Goal: Download file/media

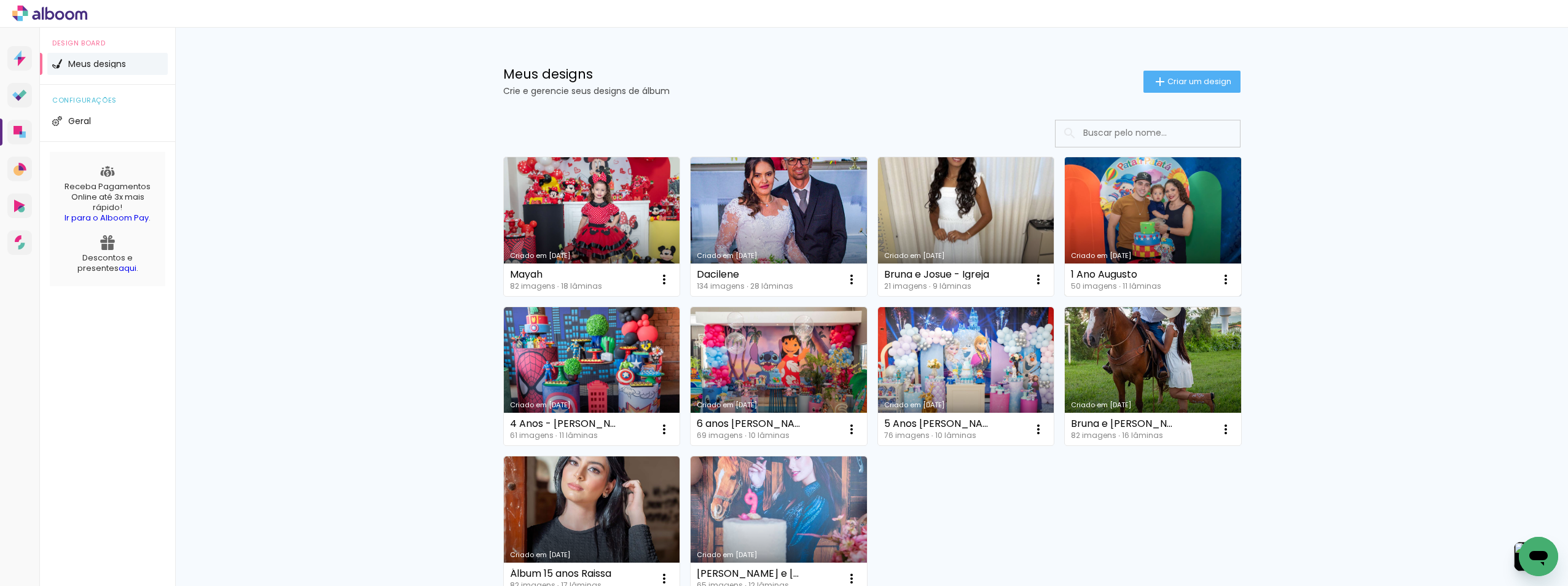
click at [1155, 228] on link "Criado em [DATE]" at bounding box center [1152, 227] width 176 height 139
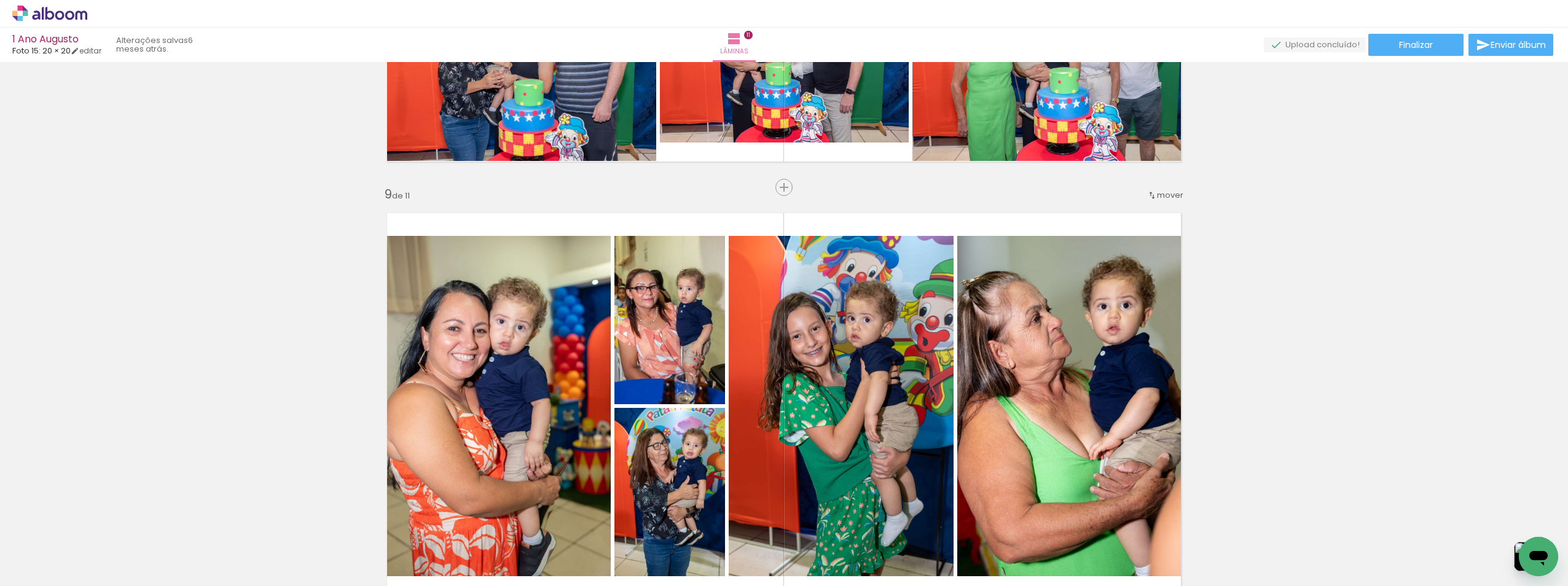
scroll to position [3259, 0]
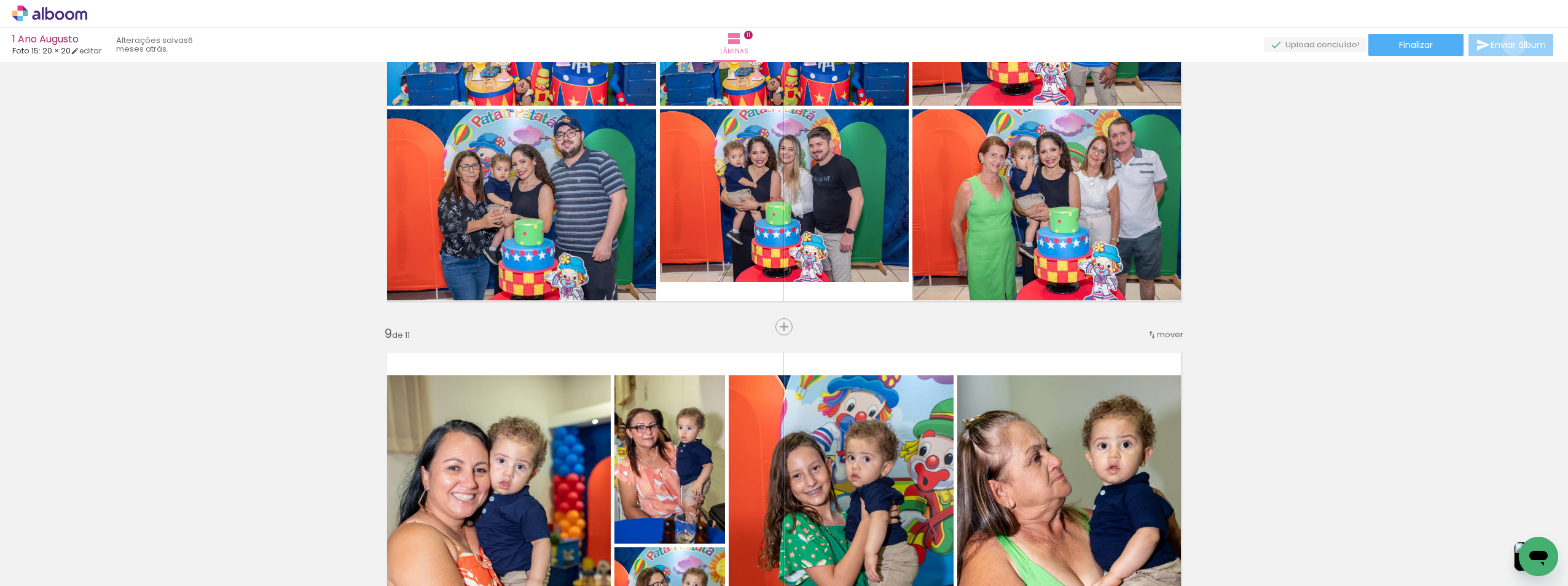
click at [1511, 44] on span "Enviar álbum" at bounding box center [1518, 45] width 55 height 8
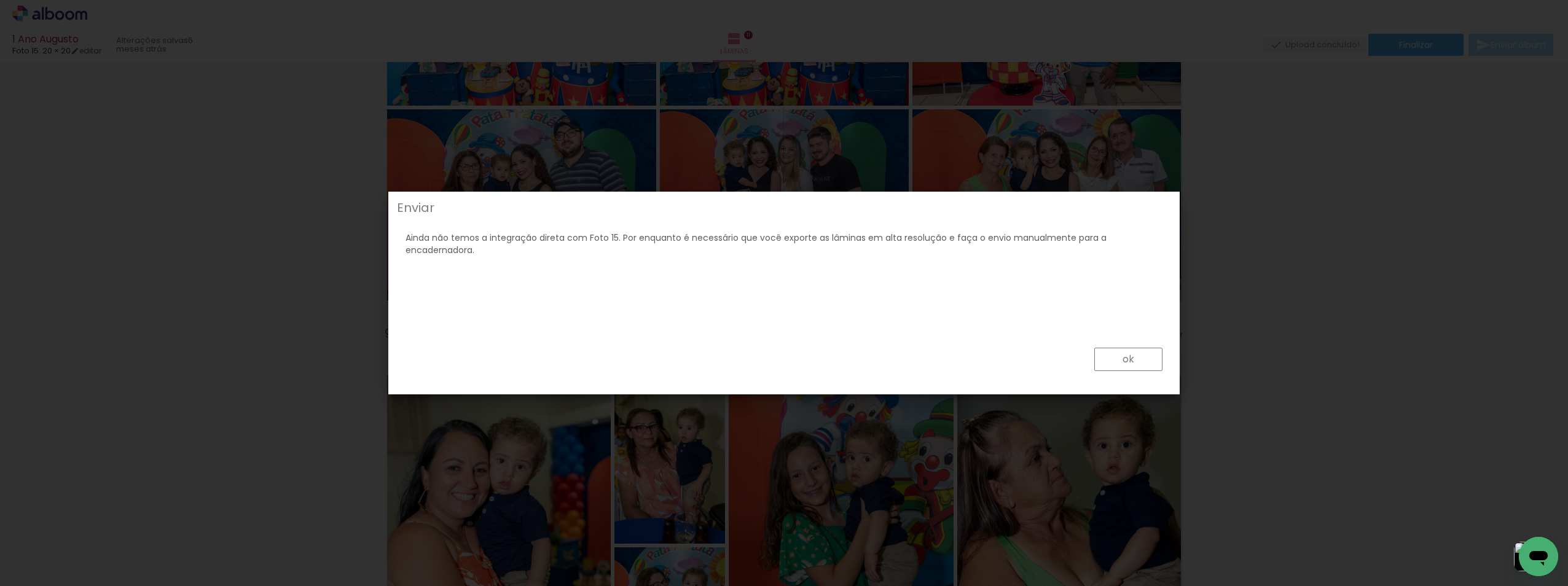
click at [0, 0] on slot "ok" at bounding box center [0, 0] width 0 height 0
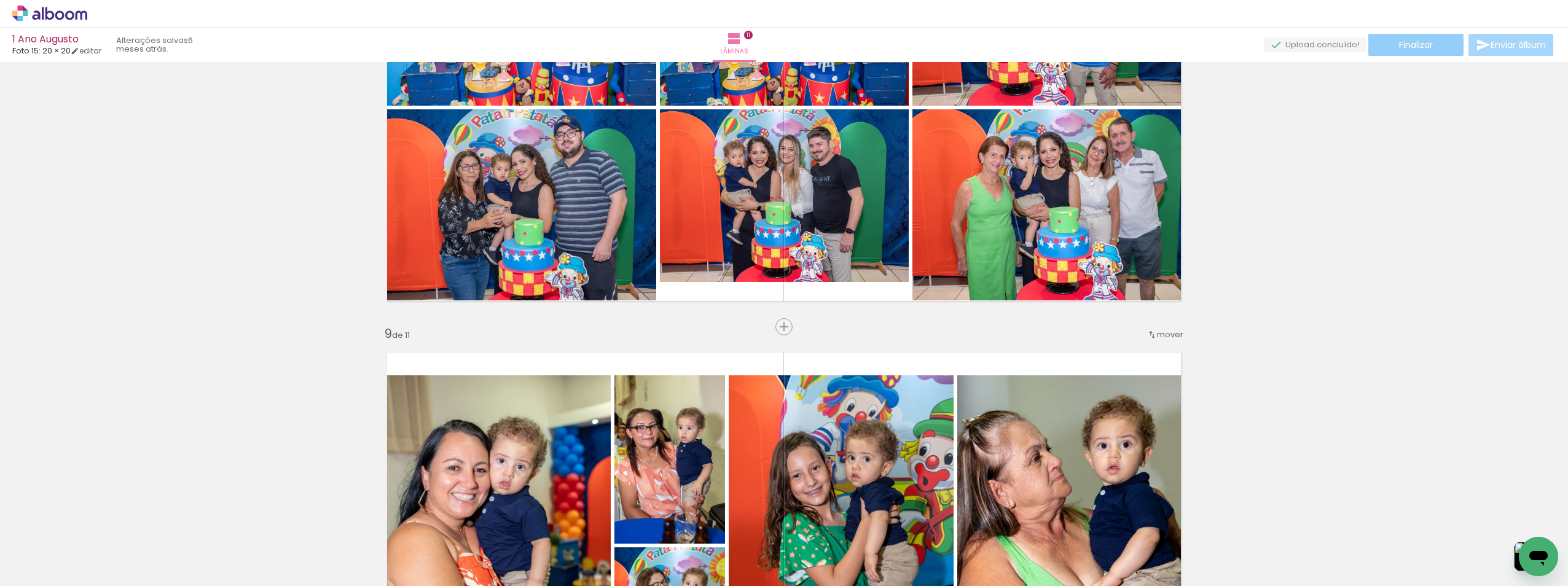
click at [1434, 50] on paper-button "Finalizar" at bounding box center [1416, 45] width 95 height 22
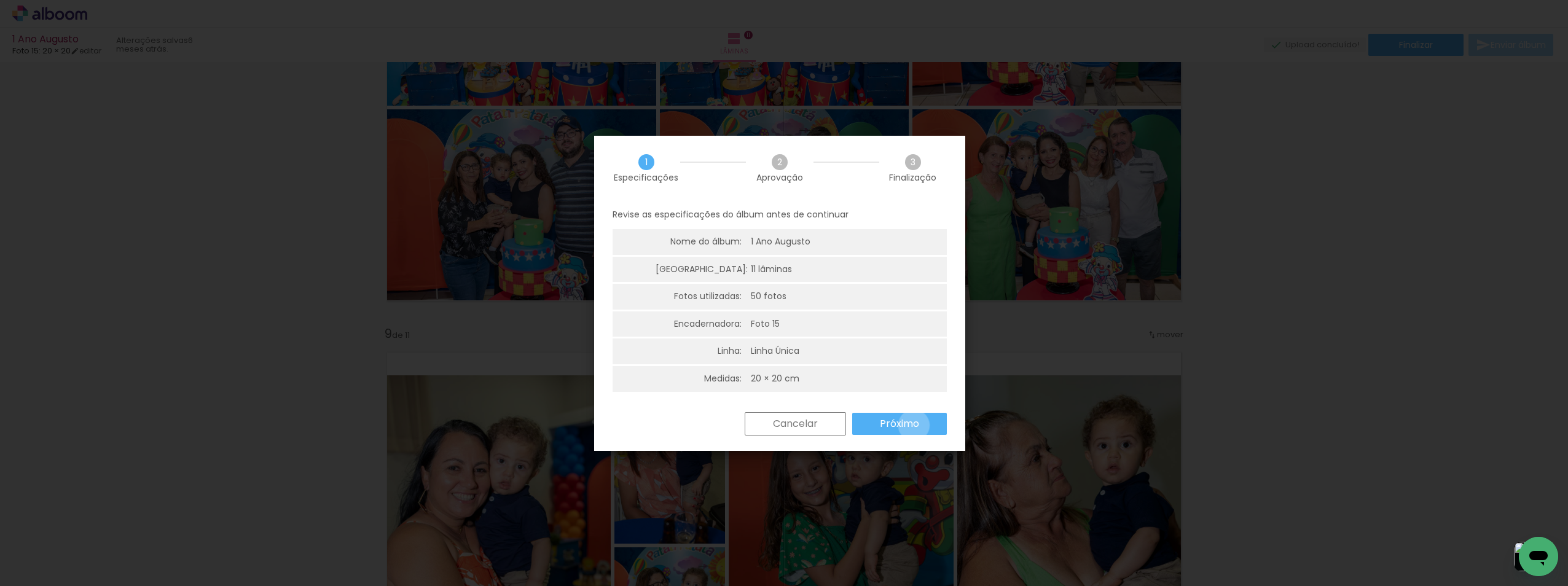
click at [0, 0] on slot "Próximo" at bounding box center [0, 0] width 0 height 0
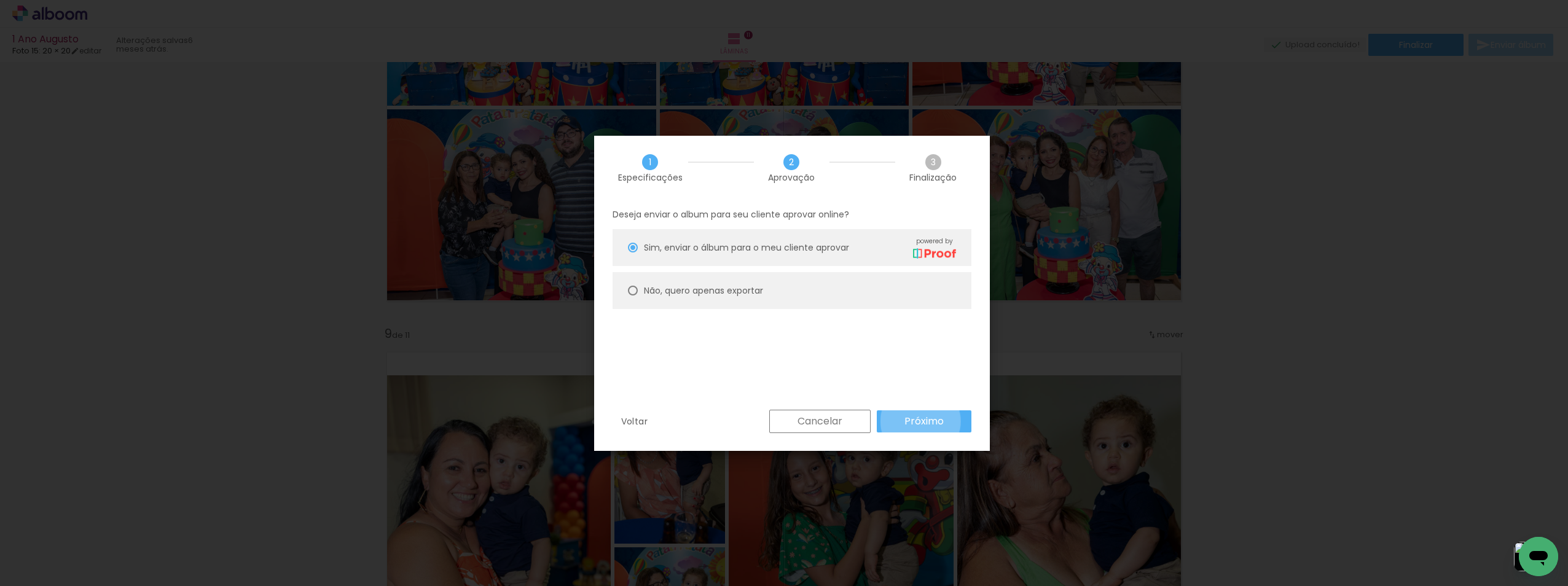
click at [0, 0] on slot "Próximo" at bounding box center [0, 0] width 0 height 0
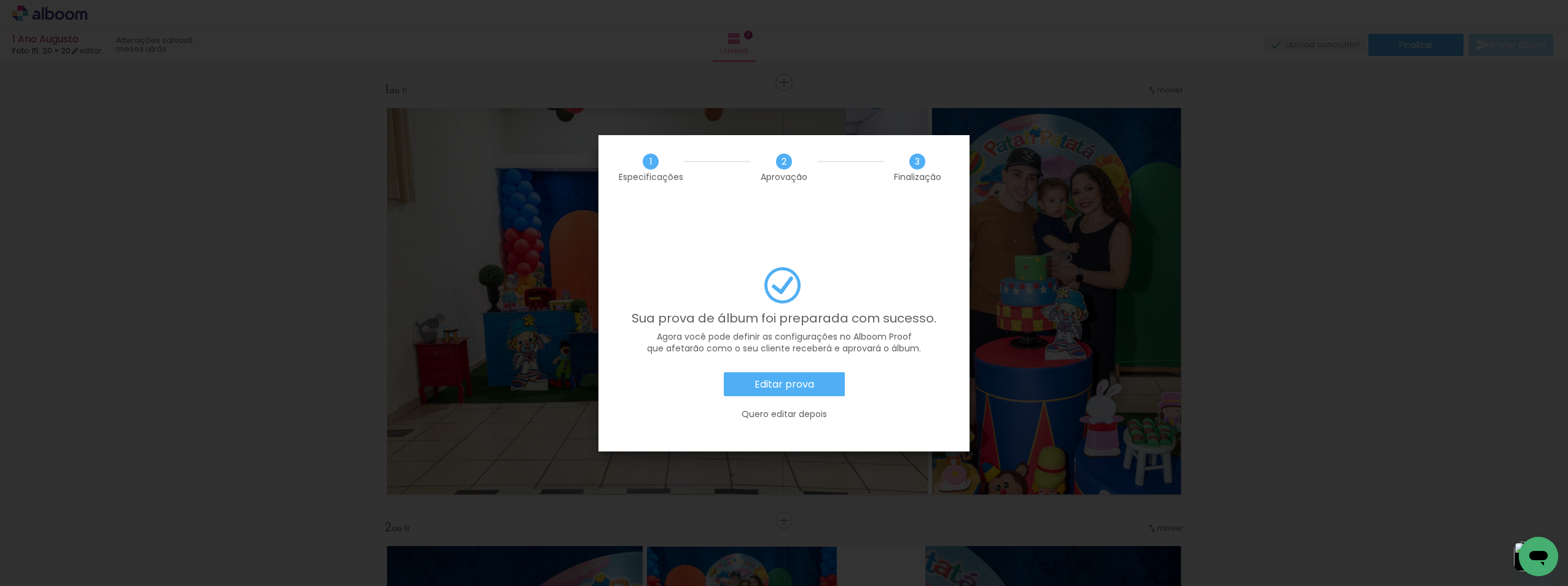
scroll to position [3259, 0]
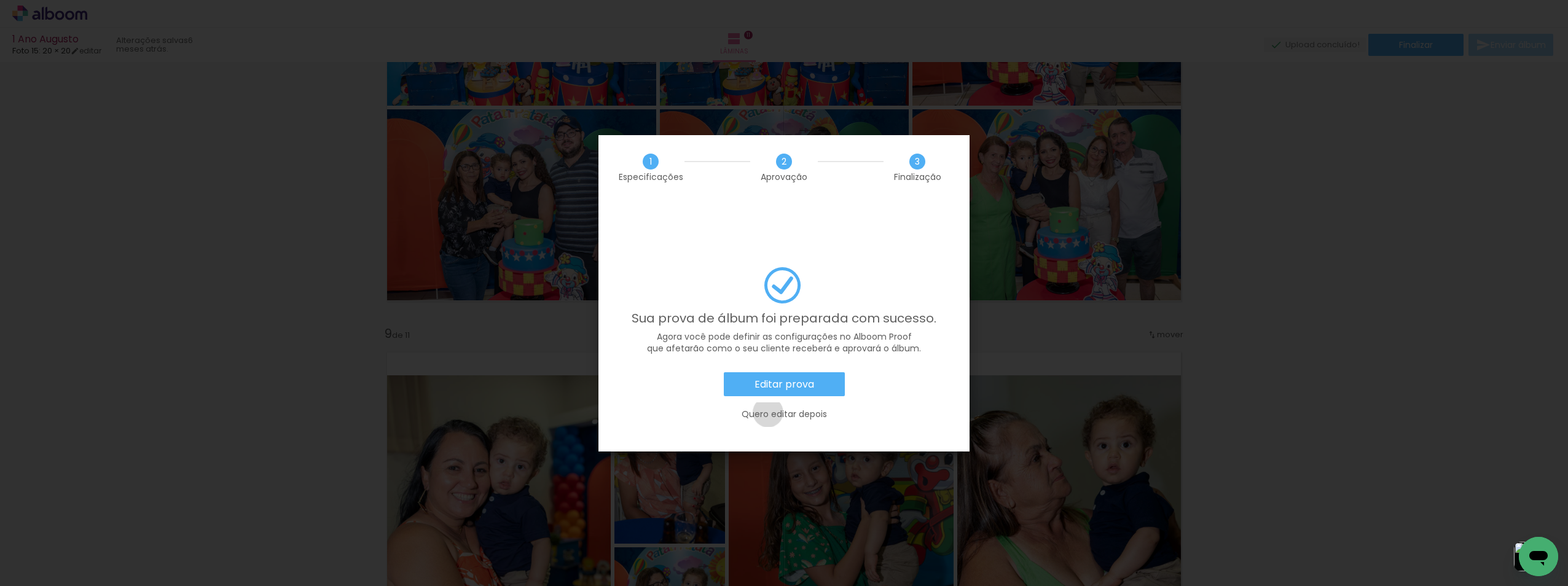
click at [0, 0] on slot "Quero editar depois" at bounding box center [0, 0] width 0 height 0
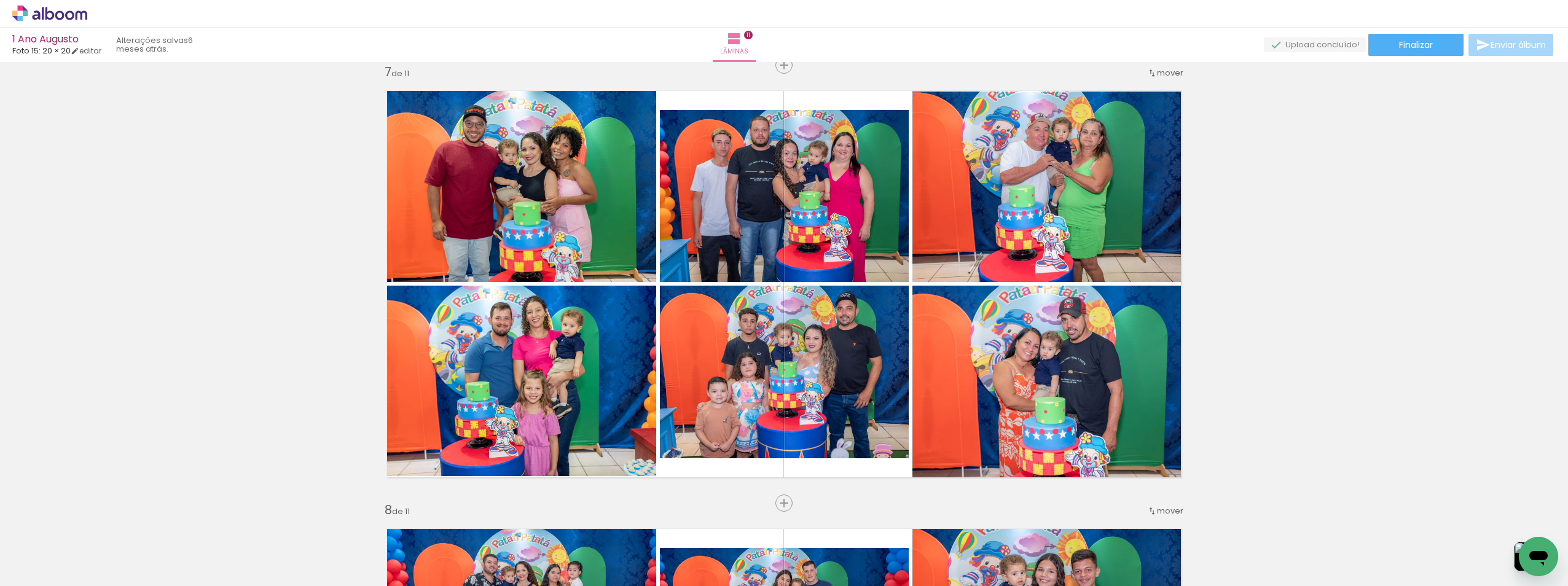
scroll to position [2399, 0]
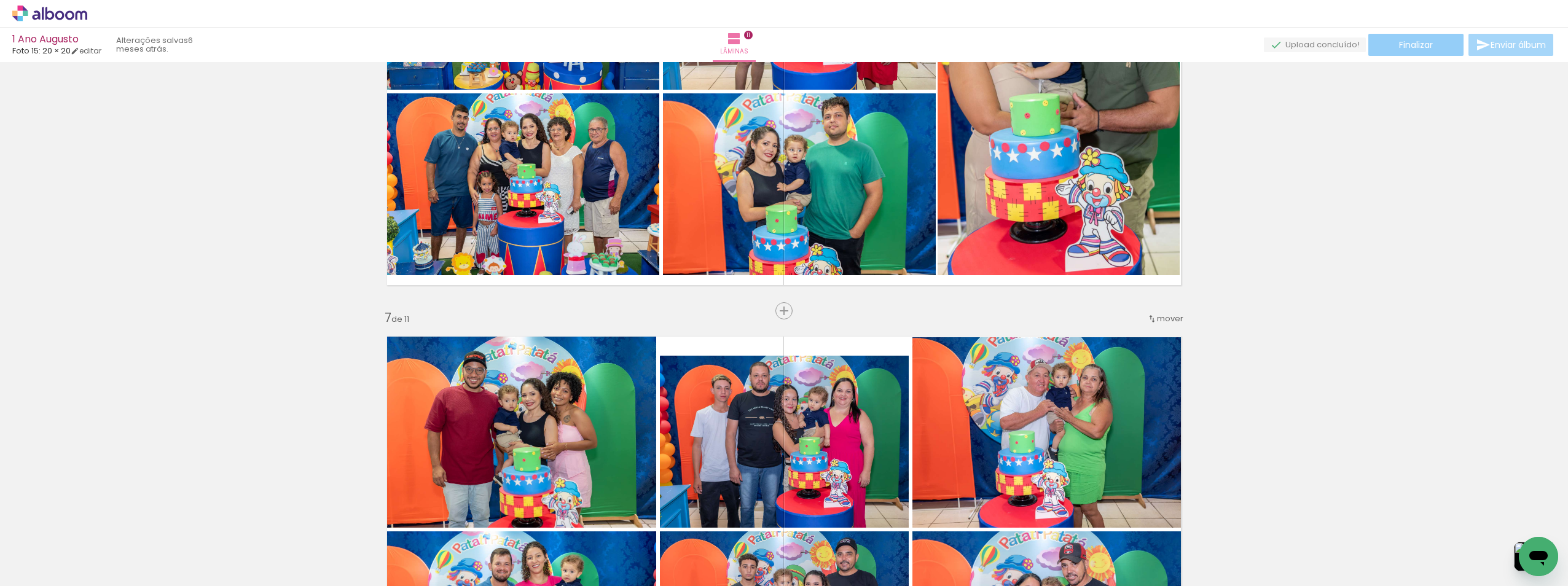
click at [1416, 41] on span "Finalizar" at bounding box center [1416, 45] width 34 height 8
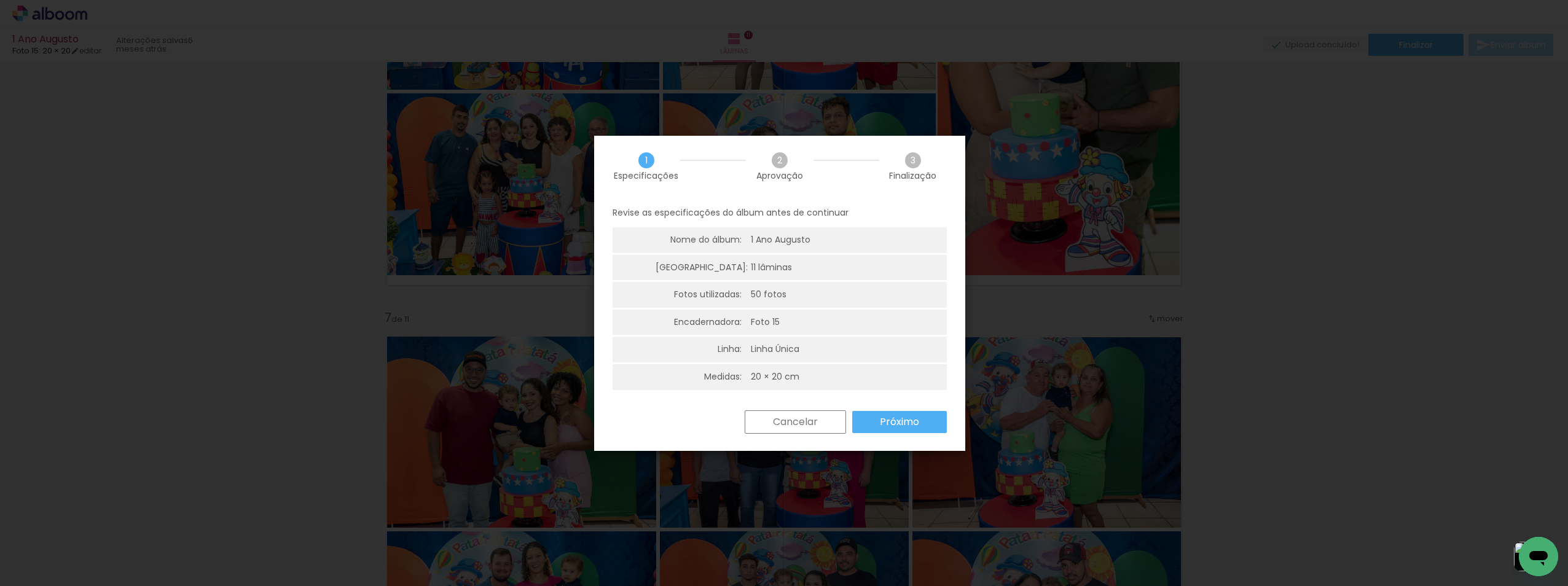
scroll to position [3, 0]
click at [0, 0] on slot "Próximo" at bounding box center [0, 0] width 0 height 0
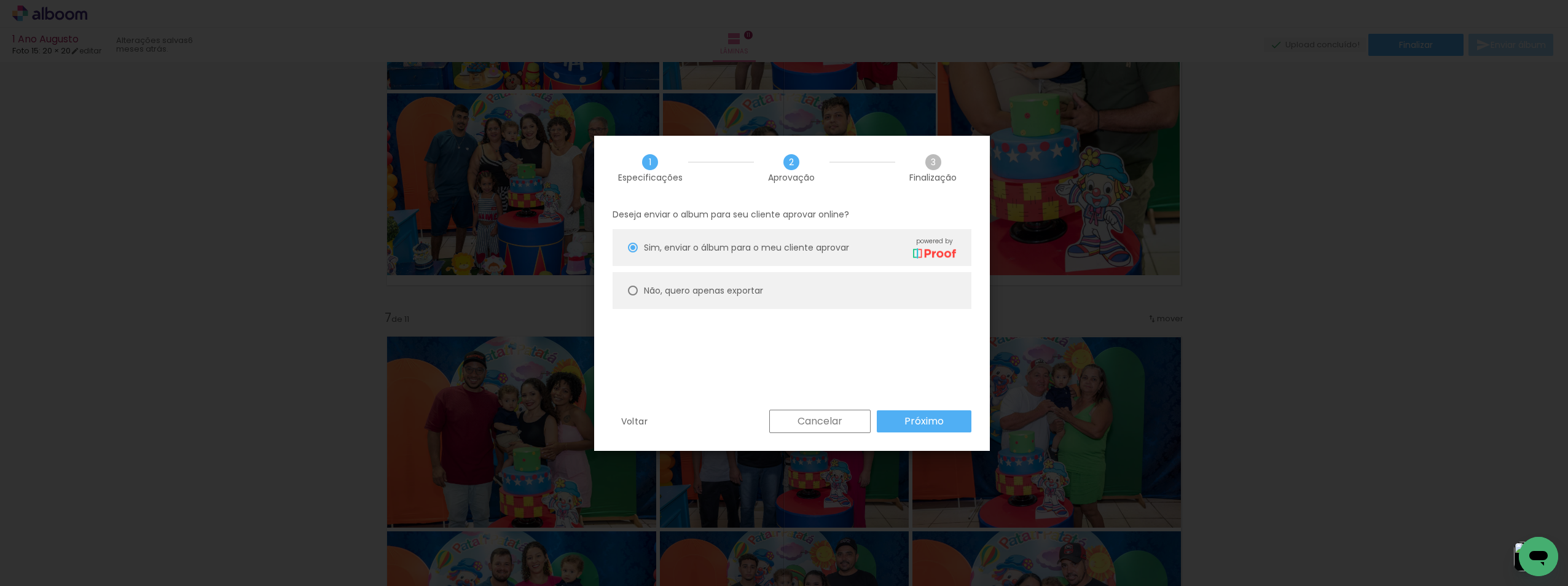
click at [0, 0] on slot "Não, quero apenas exportar" at bounding box center [0, 0] width 0 height 0
type paper-radio-button "on"
click at [0, 0] on slot "Próximo" at bounding box center [0, 0] width 0 height 0
type input "Alta, 300 DPI"
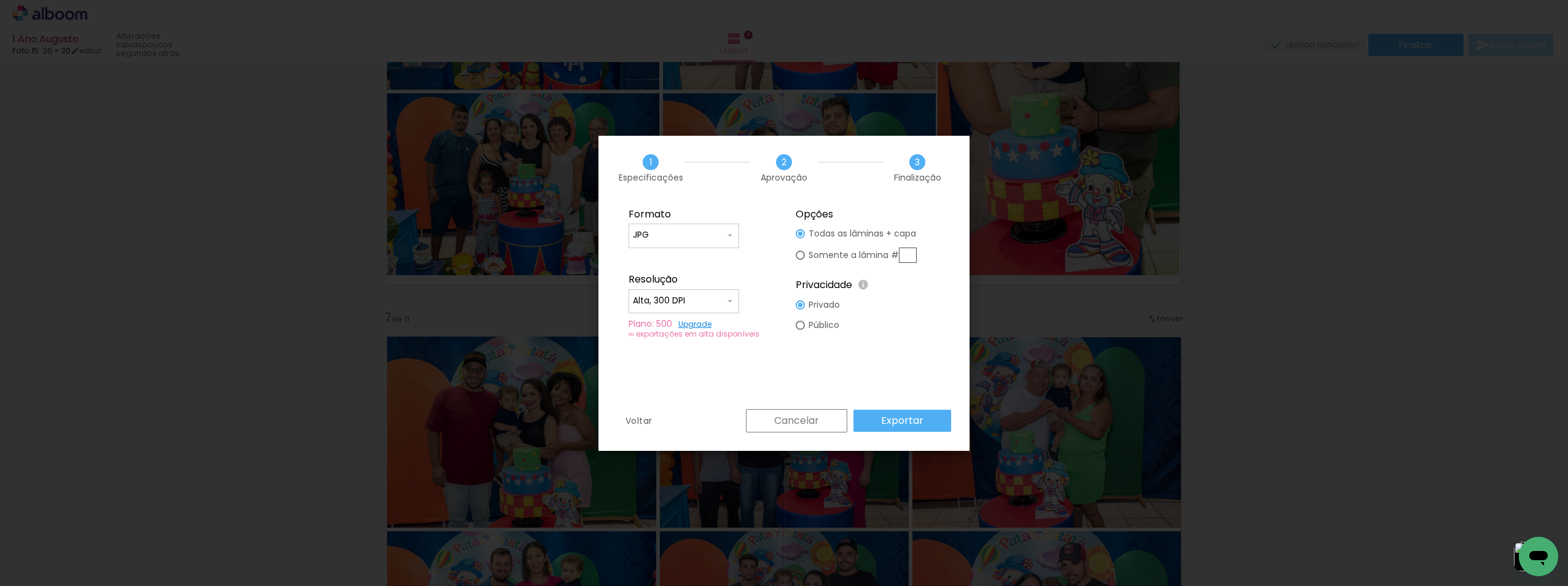
click at [738, 231] on paper-input-container "JPG" at bounding box center [684, 236] width 111 height 25
click at [772, 225] on fieldset "Formato JPG PDF Resolução Alta, 300 DPI Baixa Plano: 500 Upgrade ∞ exportações …" at bounding box center [700, 273] width 165 height 146
click at [729, 238] on iron-icon at bounding box center [730, 235] width 10 height 10
click at [713, 255] on paper-item "PDF" at bounding box center [684, 258] width 111 height 25
type input "PDF"
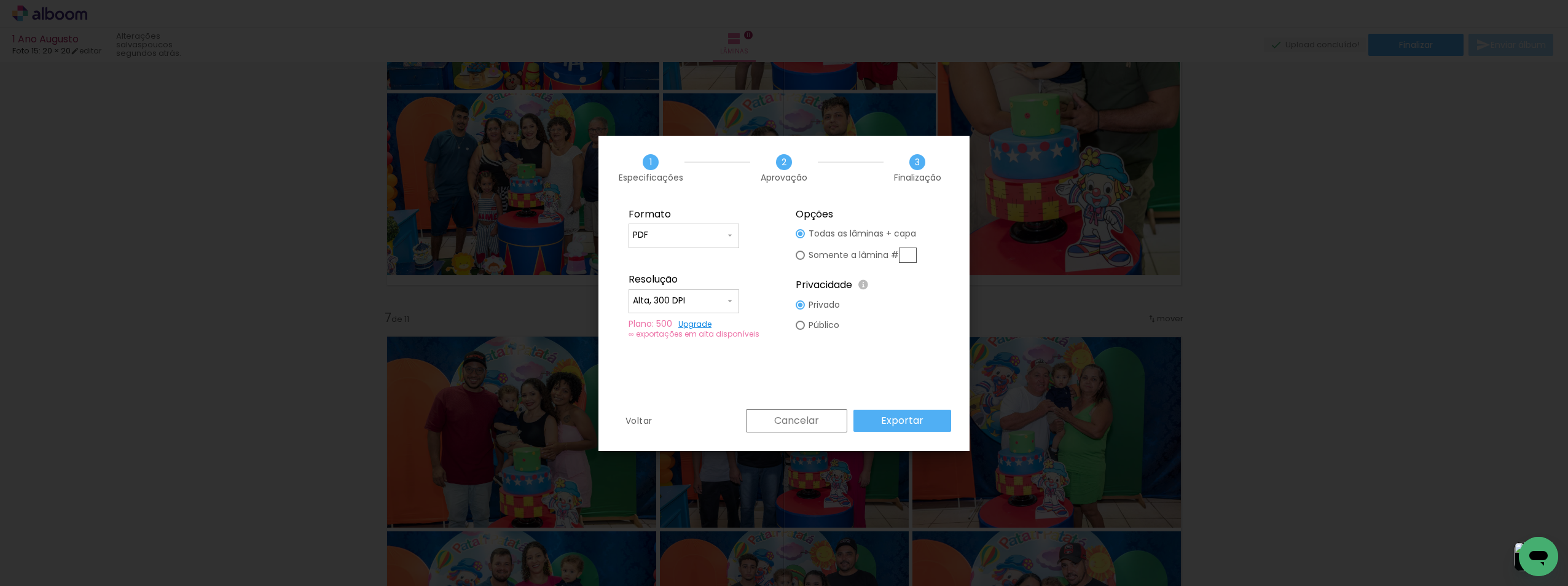
click at [799, 323] on div at bounding box center [800, 324] width 9 height 9
type paper-radio-button "on"
click at [0, 0] on slot "Exportar" at bounding box center [0, 0] width 0 height 0
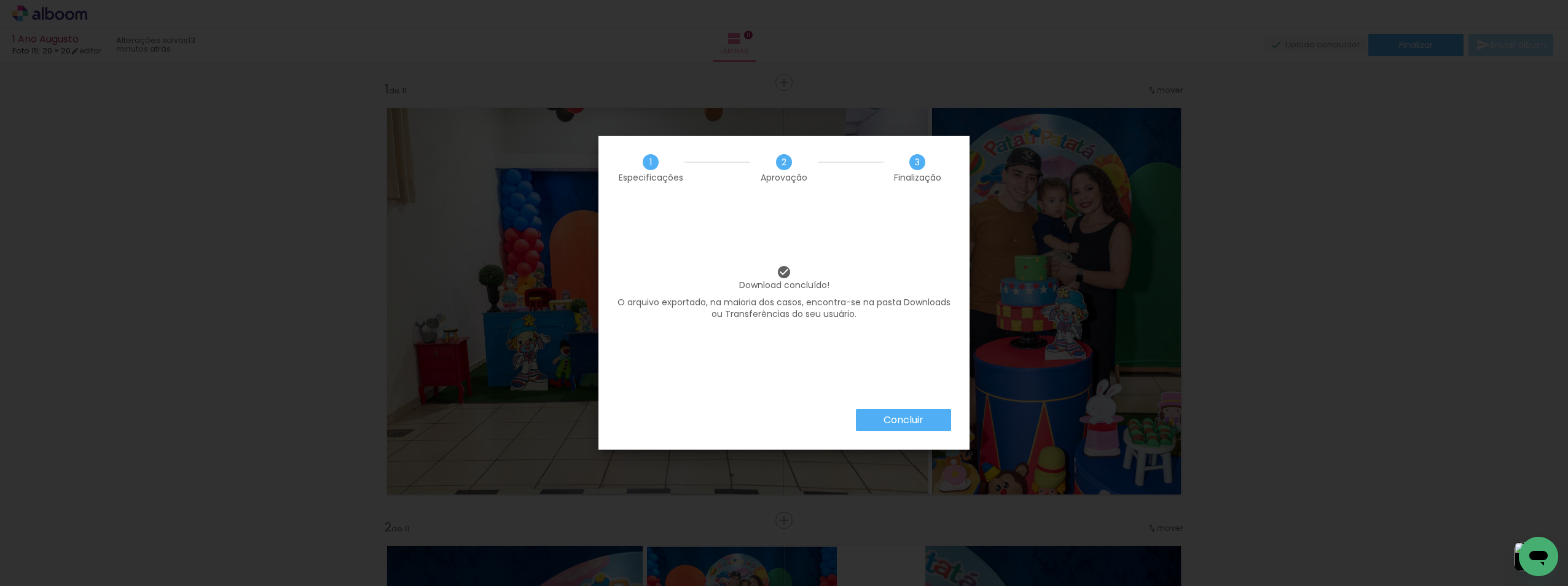
scroll to position [2399, 0]
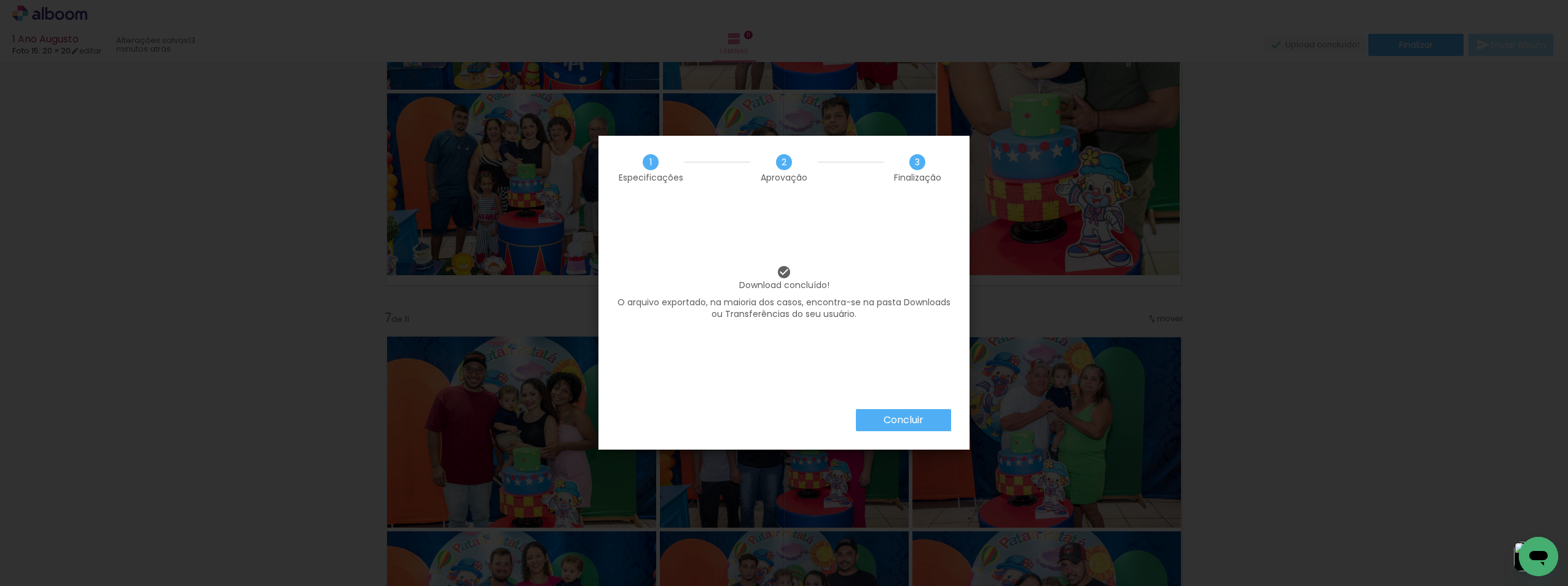
click at [0, 0] on slot "Concluir" at bounding box center [0, 0] width 0 height 0
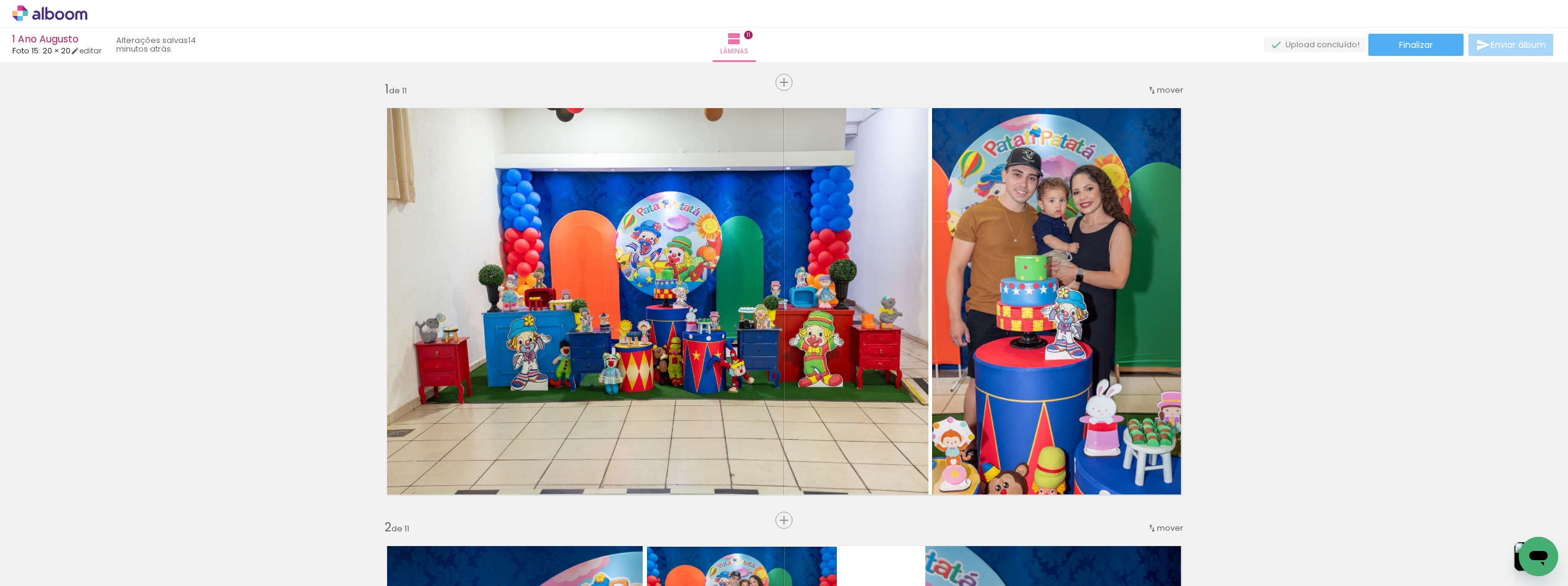
scroll to position [2399, 0]
